Goal: Complete application form

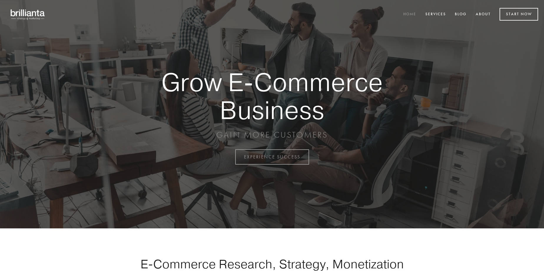
scroll to position [1543, 0]
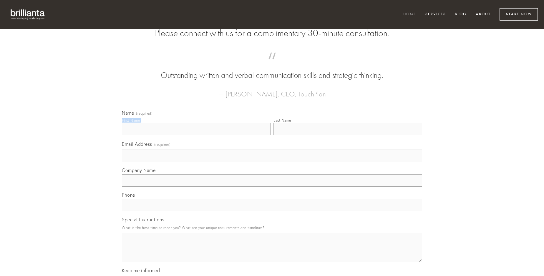
type input "[PERSON_NAME]"
click at [348, 135] on input "Last Name" at bounding box center [347, 129] width 149 height 12
type input "[PERSON_NAME]"
click at [272, 162] on input "Email Address (required)" at bounding box center [272, 156] width 300 height 12
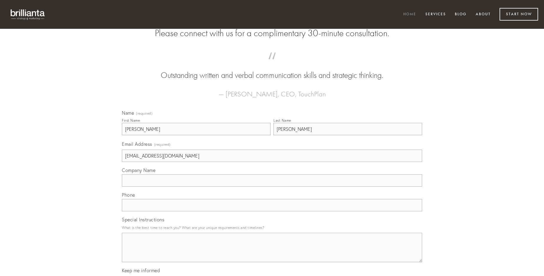
type input "[EMAIL_ADDRESS][DOMAIN_NAME]"
click at [272, 187] on input "Company Name" at bounding box center [272, 181] width 300 height 12
type input "ipsam"
click at [272, 212] on input "text" at bounding box center [272, 205] width 300 height 12
click at [272, 253] on textarea "Special Instructions" at bounding box center [272, 247] width 300 height 29
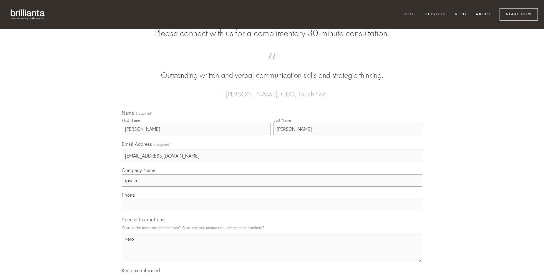
type textarea "vero"
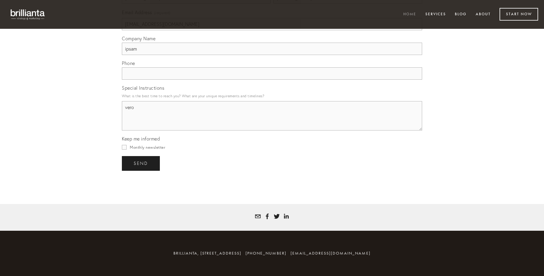
click at [141, 163] on span "send" at bounding box center [141, 163] width 14 height 5
